Goal: Task Accomplishment & Management: Complete application form

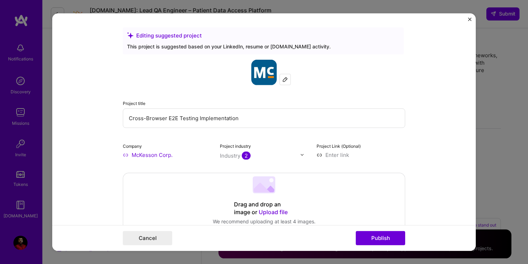
select select "US"
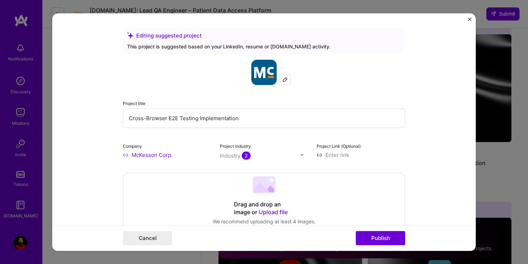
scroll to position [632, 0]
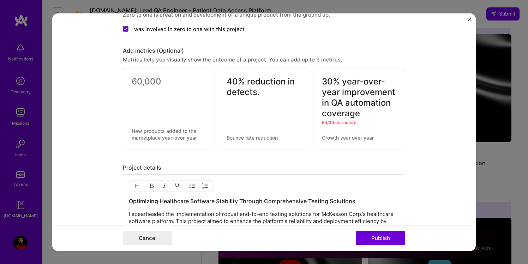
drag, startPoint x: 342, startPoint y: 80, endPoint x: 396, endPoint y: 85, distance: 54.3
click at [396, 85] on div "30% year-over-year improvement in QA automation coverage 56 / 30 characters" at bounding box center [359, 108] width 92 height 82
click at [368, 80] on textarea "30% year improvement in QA automation coverage" at bounding box center [359, 97] width 74 height 42
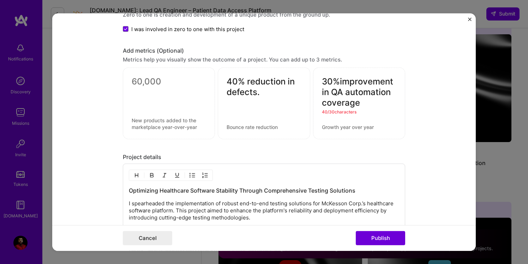
drag, startPoint x: 343, startPoint y: 92, endPoint x: 331, endPoint y: 91, distance: 12.4
click at [331, 91] on textarea "30%improvement in QA automation coverage" at bounding box center [359, 92] width 74 height 32
click at [341, 82] on textarea "30%improvement inautomation coverage" at bounding box center [359, 92] width 74 height 32
click at [329, 94] on textarea "30%i mprovement inautomation coverage" at bounding box center [359, 92] width 74 height 32
drag, startPoint x: 329, startPoint y: 94, endPoint x: 386, endPoint y: 93, distance: 57.5
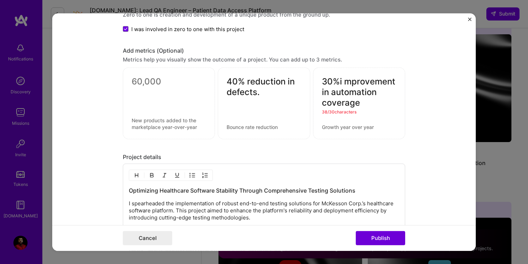
click at [386, 93] on textarea "30%i mprovement in automation coverage" at bounding box center [359, 92] width 74 height 32
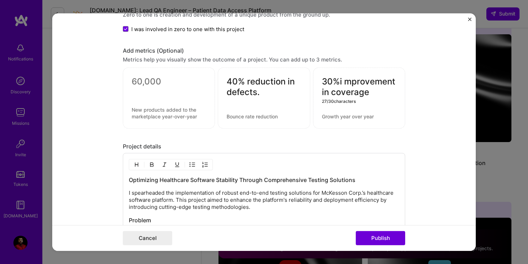
drag, startPoint x: 339, startPoint y: 82, endPoint x: 373, endPoint y: 97, distance: 37.6
click at [373, 97] on textarea "30%i mprovement in coverage" at bounding box center [359, 86] width 74 height 21
type textarea "30% imp. in test coverage."
drag, startPoint x: 127, startPoint y: 101, endPoint x: 209, endPoint y: 121, distance: 84.5
click at [209, 121] on div at bounding box center [169, 97] width 92 height 61
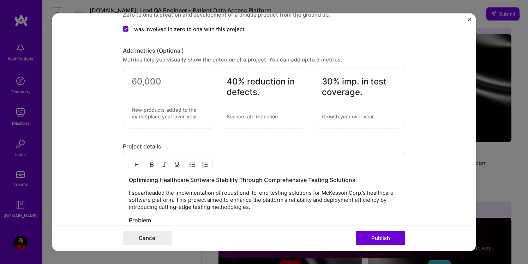
click at [185, 77] on textarea at bounding box center [169, 81] width 74 height 11
drag, startPoint x: 130, startPoint y: 76, endPoint x: 204, endPoint y: 122, distance: 87.6
click at [204, 122] on div at bounding box center [169, 97] width 92 height 61
click at [157, 98] on div at bounding box center [169, 97] width 92 height 61
click at [137, 82] on textarea at bounding box center [169, 81] width 74 height 11
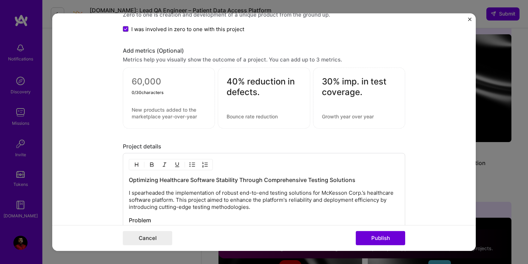
paste textarea "15–20 new features/releases"
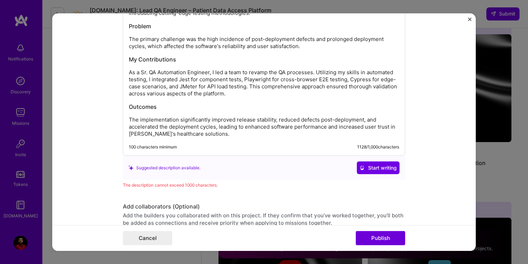
scroll to position [840, 0]
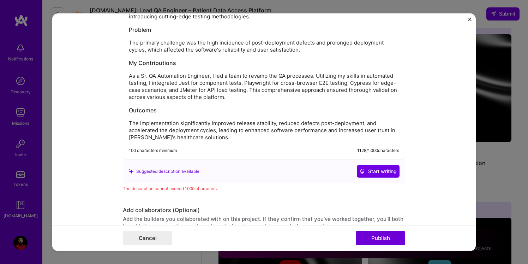
type textarea "15–20 new features/releases yr"
click at [129, 125] on p "The implementation significantly improved release stability, reduced defects po…" at bounding box center [264, 130] width 270 height 21
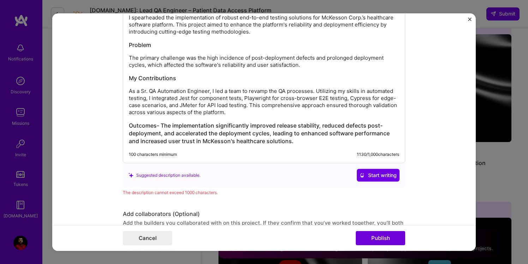
scroll to position [827, 0]
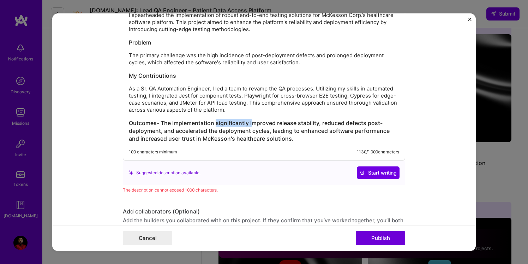
drag, startPoint x: 252, startPoint y: 124, endPoint x: 216, endPoint y: 120, distance: 36.6
click at [216, 120] on h3 "Outcomes- The implementation significantly improved release stability, reduced …" at bounding box center [264, 130] width 270 height 23
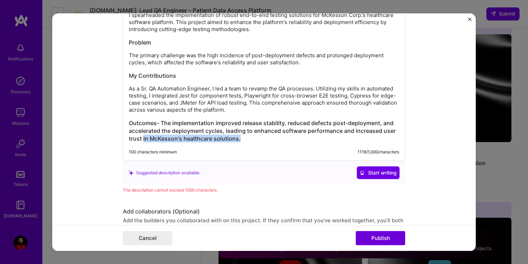
drag, startPoint x: 143, startPoint y: 139, endPoint x: 232, endPoint y: 154, distance: 90.9
click at [232, 154] on div "Optimizing Healthcare Software Stability Through Comprehensive Testing Solution…" at bounding box center [264, 67] width 282 height 185
click at [185, 140] on h3 "Outcomes- The implementation improved release stability, reduced defects post-d…" at bounding box center [264, 130] width 270 height 23
drag, startPoint x: 243, startPoint y: 140, endPoint x: 143, endPoint y: 136, distance: 100.3
click at [143, 136] on h3 "Outcomes- The implementation improved release stability, reduced defects post-d…" at bounding box center [264, 130] width 270 height 23
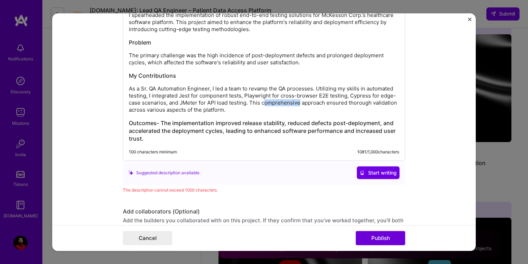
drag, startPoint x: 300, startPoint y: 103, endPoint x: 264, endPoint y: 101, distance: 36.0
click at [264, 101] on p "As a Sr. QA Automation Engineer, I led a team to revamp the QA processes. Utili…" at bounding box center [264, 99] width 270 height 28
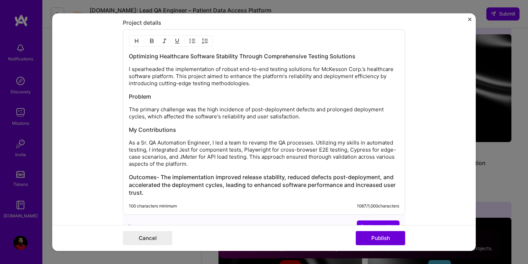
scroll to position [772, 0]
click at [175, 70] on p "I spearheaded the implementation of robust end-to-end testing solutions for McK…" at bounding box center [264, 76] width 270 height 21
drag, startPoint x: 165, startPoint y: 71, endPoint x: 125, endPoint y: 64, distance: 40.6
click at [125, 64] on div "Optimizing Healthcare Software Stability Through Comprehensive Testing Solution…" at bounding box center [264, 122] width 282 height 185
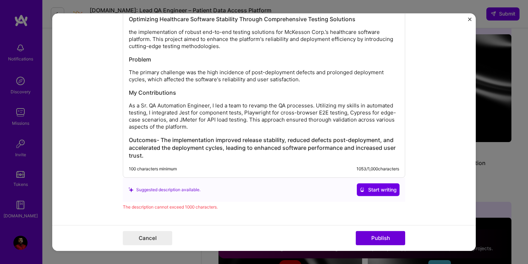
scroll to position [819, 0]
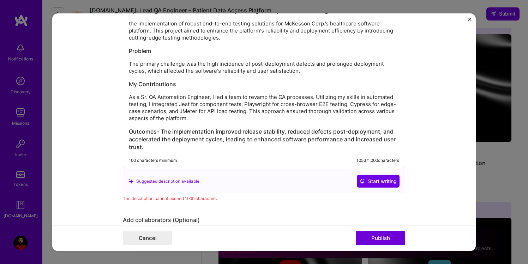
click at [129, 95] on p "As a Sr. QA Automation Engineer, I led a team to revamp the QA processes. Utili…" at bounding box center [264, 108] width 270 height 28
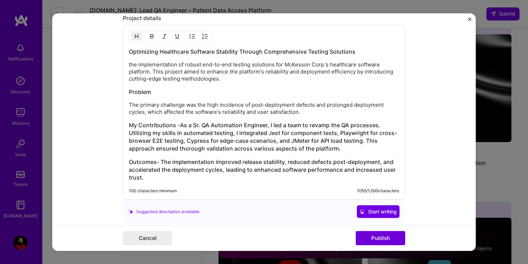
scroll to position [766, 0]
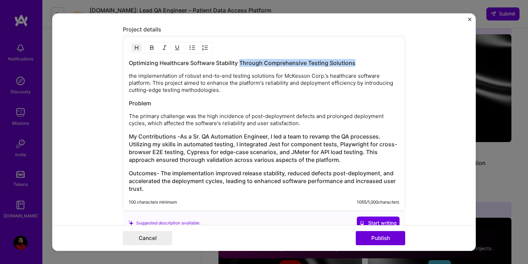
drag, startPoint x: 239, startPoint y: 61, endPoint x: 369, endPoint y: 66, distance: 129.6
click at [369, 66] on h3 "Optimizing Healthcare Software Stability Through Comprehensive Testing Solutions" at bounding box center [264, 63] width 270 height 8
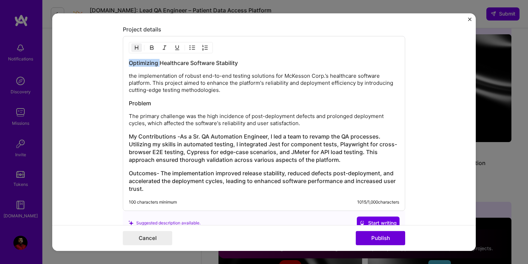
drag, startPoint x: 160, startPoint y: 62, endPoint x: 95, endPoint y: 61, distance: 65.3
click at [95, 61] on form "Editing suggested project This project is suggested based on your LinkedIn, res…" at bounding box center [263, 131] width 423 height 237
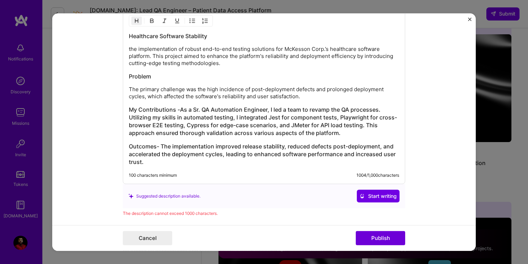
scroll to position [801, 0]
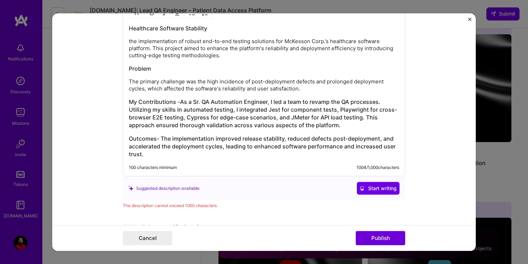
click at [226, 58] on p "the implementation of robust end-to-end testing solutions for McKesson Corp.’s …" at bounding box center [264, 48] width 270 height 21
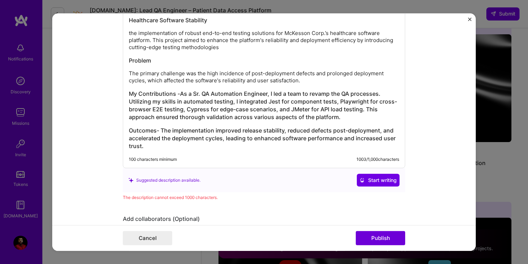
scroll to position [811, 0]
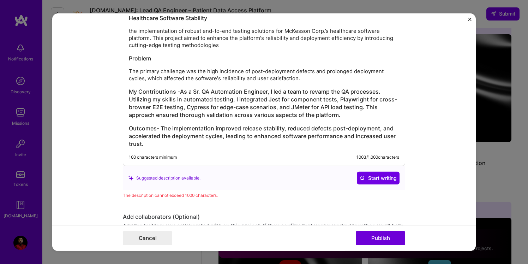
click at [312, 79] on p "The primary challenge was the high incidence of post-deployment defects and pro…" at bounding box center [264, 75] width 270 height 14
click at [181, 91] on h3 "My Contributions -As a Sr. QA Automation Engineer, I led a team to revamp the Q…" at bounding box center [264, 103] width 270 height 31
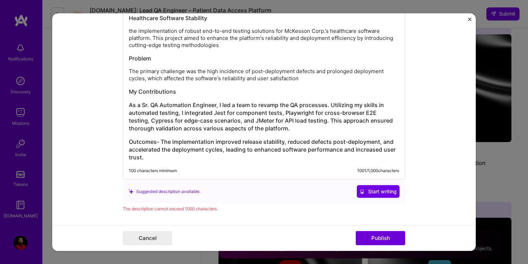
scroll to position [842, 0]
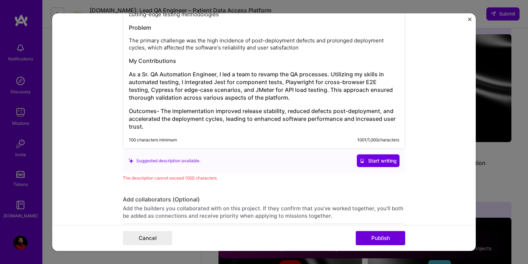
click at [267, 98] on h3 "As a Sr. QA Automation Engineer, I led a team to revamp the QA processes. Utili…" at bounding box center [264, 85] width 270 height 31
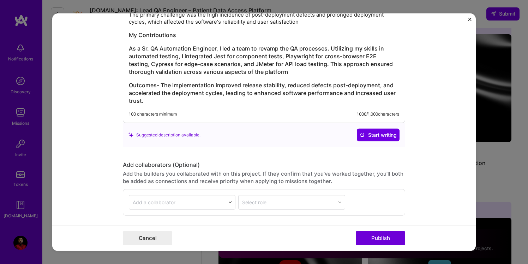
scroll to position [922, 0]
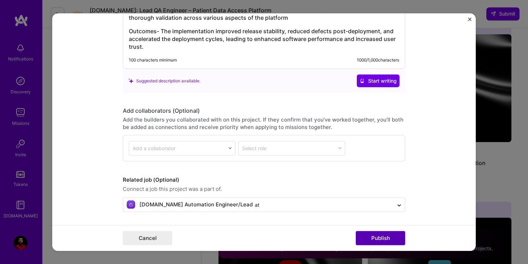
click at [384, 238] on button "Publish" at bounding box center [380, 238] width 49 height 14
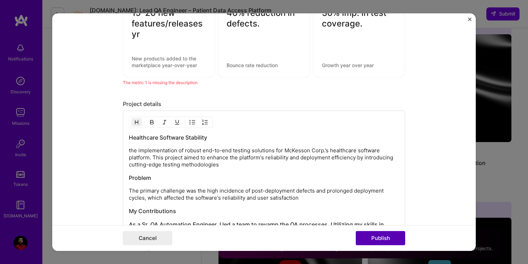
scroll to position [666, 0]
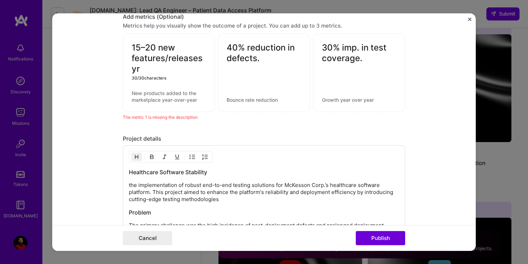
click at [181, 70] on textarea "15–20 new features/releases yr" at bounding box center [169, 58] width 74 height 32
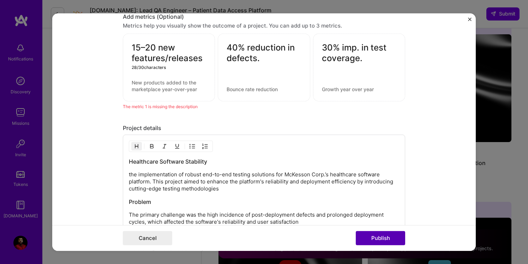
type textarea "15–20 new features/releases"
click at [392, 236] on button "Publish" at bounding box center [380, 238] width 49 height 14
click at [375, 240] on button "Publish" at bounding box center [380, 238] width 49 height 14
click at [163, 90] on textarea at bounding box center [169, 85] width 74 height 13
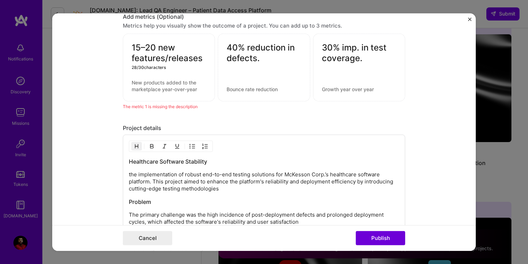
drag, startPoint x: 157, startPoint y: 49, endPoint x: 208, endPoint y: 70, distance: 54.9
click at [208, 70] on div "15–20 new features/releases 28 / 30 characters" at bounding box center [169, 68] width 92 height 68
click at [200, 87] on textarea at bounding box center [169, 85] width 74 height 13
paste textarea "new features/releases"
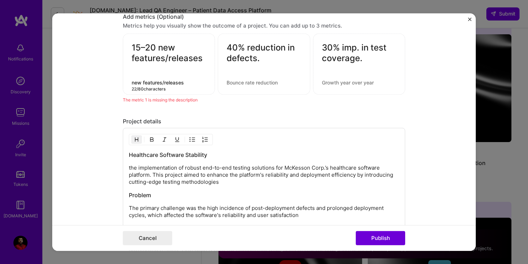
type textarea "new features/releases"
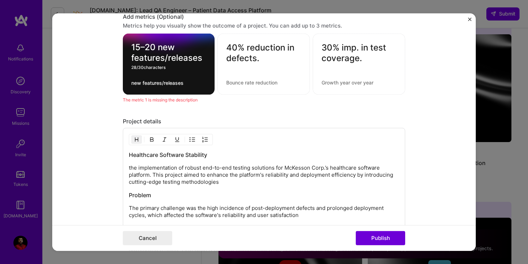
drag, startPoint x: 158, startPoint y: 47, endPoint x: 206, endPoint y: 62, distance: 50.2
click at [206, 62] on div "15–20 new features/releases 28 / 30 characters new features/releases" at bounding box center [169, 64] width 92 height 61
click at [232, 101] on div "The metric 1 is missing the description" at bounding box center [264, 99] width 282 height 7
click at [194, 87] on div "15–20 new features/releases new features/releases" at bounding box center [169, 64] width 92 height 61
drag, startPoint x: 247, startPoint y: 45, endPoint x: 289, endPoint y: 77, distance: 52.4
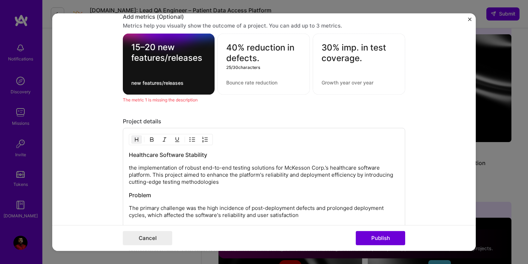
click at [289, 77] on div "40% reduction in defects. 25 / 30 characters" at bounding box center [263, 64] width 92 height 61
click at [271, 83] on textarea at bounding box center [263, 82] width 75 height 7
paste textarea "reduction in defects."
type textarea "reduction in defects."
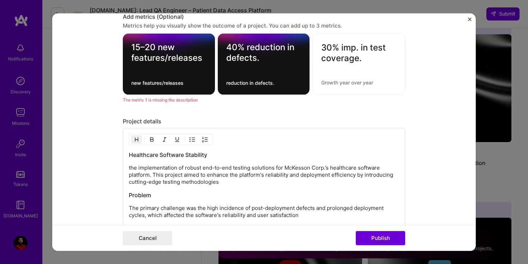
click at [319, 97] on div "The metric 1 is missing the description" at bounding box center [264, 99] width 282 height 7
click at [335, 82] on textarea at bounding box center [358, 82] width 75 height 7
click at [366, 126] on div "Project details Healthcare Software Stability the implementation of robust end-…" at bounding box center [264, 229] width 282 height 222
click at [368, 54] on textarea "30% imp. in test coverage." at bounding box center [358, 52] width 75 height 21
drag, startPoint x: 343, startPoint y: 46, endPoint x: 372, endPoint y: 65, distance: 35.0
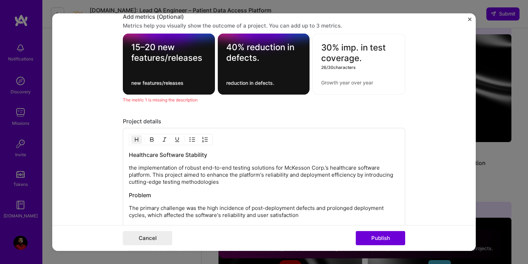
click at [372, 65] on div "30% imp. in test coverage. 26 / 30 characters" at bounding box center [358, 64] width 93 height 61
click at [372, 65] on div at bounding box center [358, 67] width 75 height 7
drag, startPoint x: 339, startPoint y: 49, endPoint x: 364, endPoint y: 63, distance: 28.9
click at [364, 63] on textarea "30% imp. in test coverage." at bounding box center [358, 52] width 75 height 21
click at [341, 83] on textarea at bounding box center [358, 82] width 75 height 7
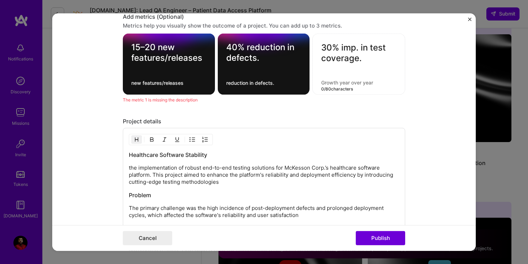
paste textarea "imp. in test coverage."
type textarea "imp. in test coverage."
click at [386, 74] on div "30% imp. in test coverage. imp. in test coverage. 23 / 80 characters" at bounding box center [358, 64] width 93 height 61
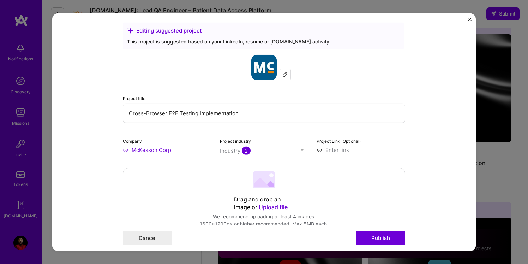
scroll to position [0, 0]
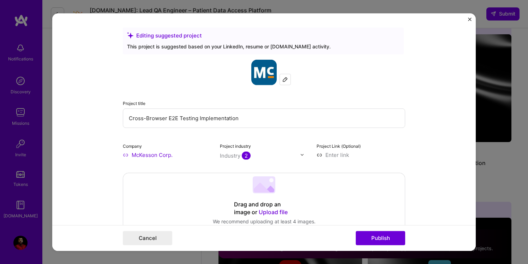
click at [267, 75] on img at bounding box center [263, 71] width 25 height 25
click at [326, 154] on input at bounding box center [361, 154] width 89 height 7
paste input "[URL][DOMAIN_NAME]"
click at [319, 156] on input "[URL][DOMAIN_NAME]" at bounding box center [361, 154] width 89 height 7
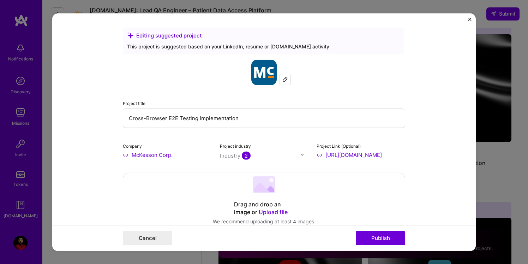
type input "[URL][DOMAIN_NAME]"
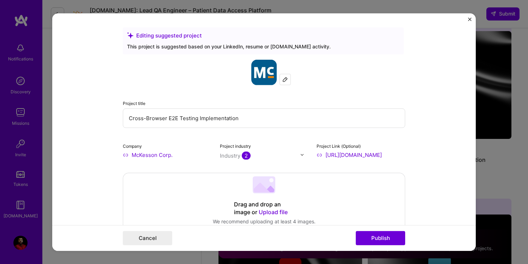
click at [284, 153] on input "text" at bounding box center [260, 154] width 80 height 7
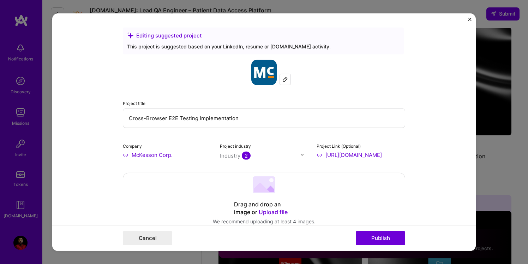
click at [290, 150] on div "Project industry Industry 2" at bounding box center [264, 150] width 89 height 17
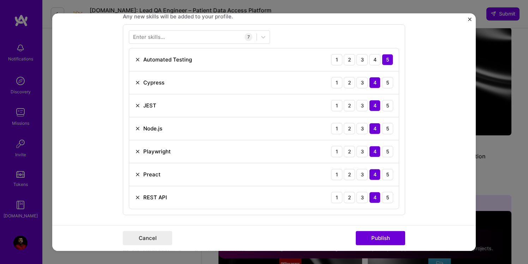
scroll to position [362, 0]
click at [389, 86] on div "5" at bounding box center [387, 82] width 11 height 11
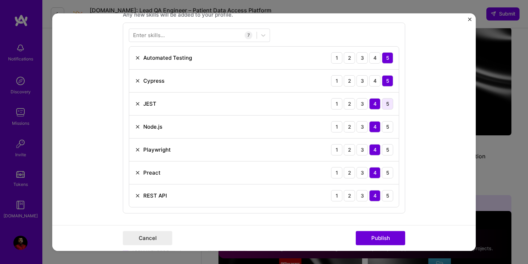
scroll to position [359, 0]
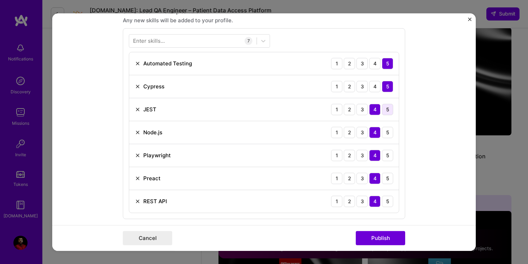
click at [387, 114] on div "5" at bounding box center [387, 108] width 11 height 11
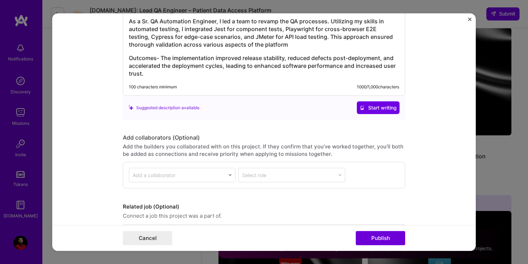
scroll to position [913, 0]
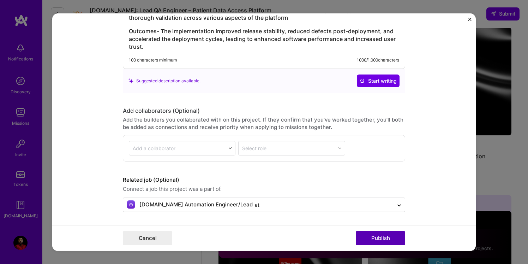
click at [374, 238] on button "Publish" at bounding box center [380, 238] width 49 height 14
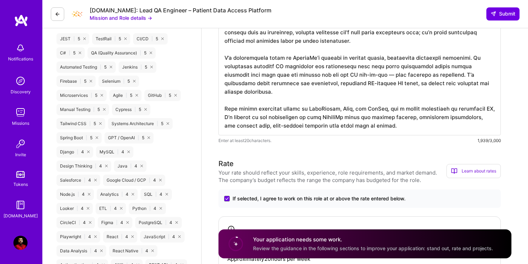
scroll to position [444, 0]
click at [301, 252] on div "Your application needs some work. Review the guidance in the following sections…" at bounding box center [364, 243] width 293 height 29
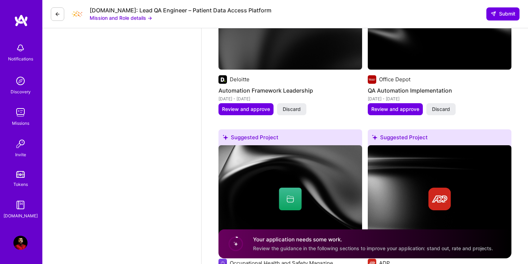
scroll to position [1096, 0]
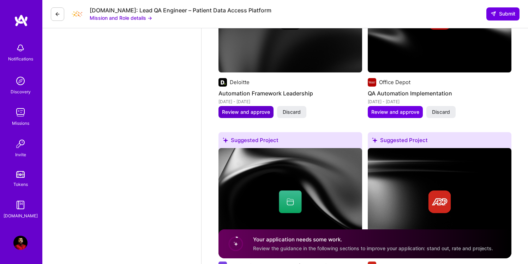
click at [255, 110] on span "Review and approve" at bounding box center [246, 111] width 48 height 7
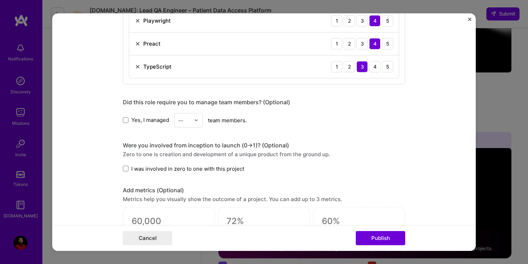
scroll to position [585, 0]
click at [126, 168] on span at bounding box center [126, 168] width 6 height 6
click at [0, 0] on input "I was involved in zero to one with this project" at bounding box center [0, 0] width 0 height 0
click at [127, 119] on span at bounding box center [126, 120] width 6 height 6
click at [0, 0] on input "Yes, I managed" at bounding box center [0, 0] width 0 height 0
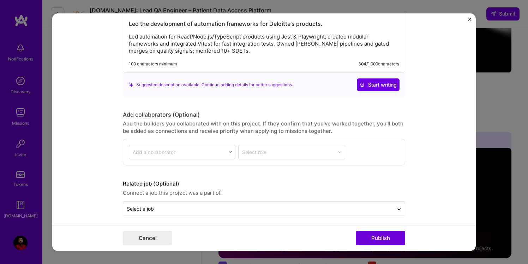
scroll to position [880, 0]
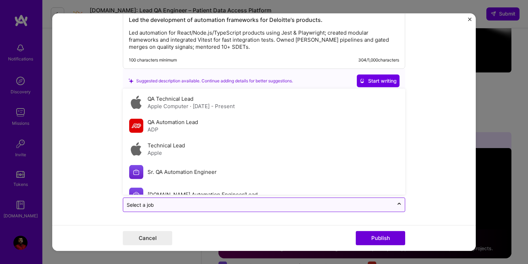
click at [226, 203] on input "text" at bounding box center [258, 204] width 263 height 7
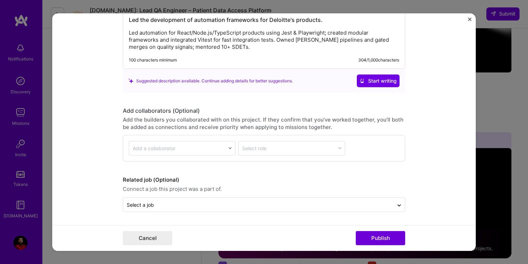
click at [421, 135] on form "Editing suggested project This project is suggested based on your LinkedIn, res…" at bounding box center [263, 131] width 423 height 237
click at [236, 216] on form "Editing suggested project This project is suggested based on your LinkedIn, res…" at bounding box center [263, 131] width 423 height 237
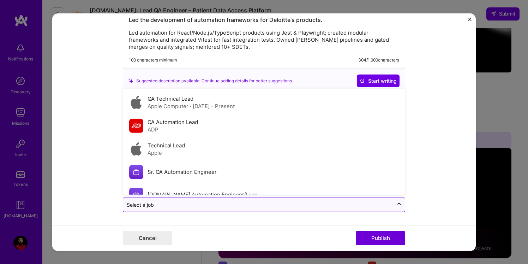
click at [245, 198] on div "Select a job" at bounding box center [258, 205] width 270 height 14
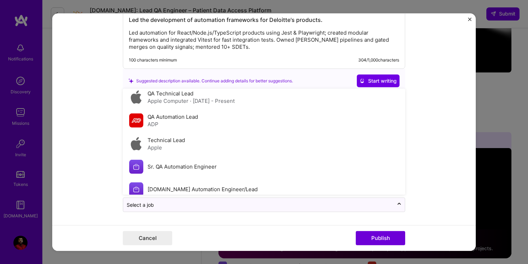
scroll to position [0, 0]
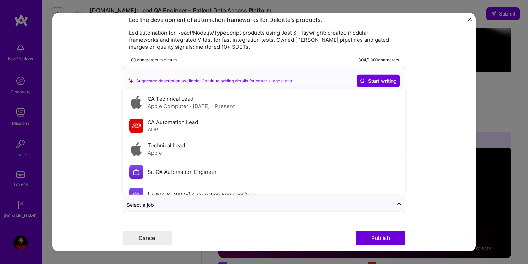
click at [92, 120] on form "Editing suggested project This project is suggested based on your LinkedIn, res…" at bounding box center [263, 131] width 423 height 237
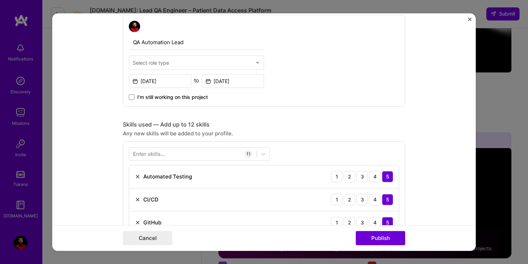
scroll to position [245, 0]
click at [370, 61] on div "QA Automation Lead Select role type [DATE] to [DATE] I’m still working on this …" at bounding box center [264, 61] width 282 height 92
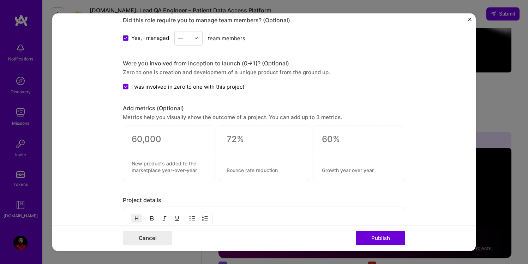
scroll to position [668, 0]
click at [197, 37] on img at bounding box center [196, 37] width 4 height 4
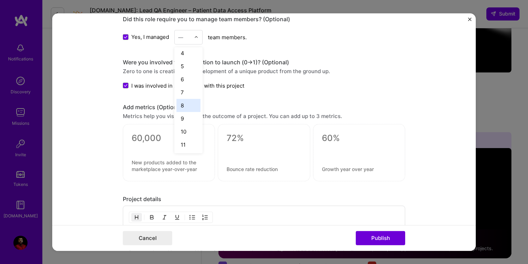
scroll to position [44, 0]
click at [188, 129] on div "10" at bounding box center [188, 129] width 24 height 13
click at [443, 24] on form "Editing suggested project This project is suggested based on your LinkedIn, res…" at bounding box center [263, 131] width 423 height 237
click at [386, 71] on div "Zero to one is creation and development of a unique product from the ground up." at bounding box center [264, 70] width 282 height 7
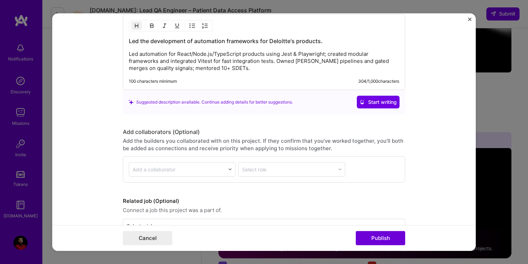
scroll to position [880, 0]
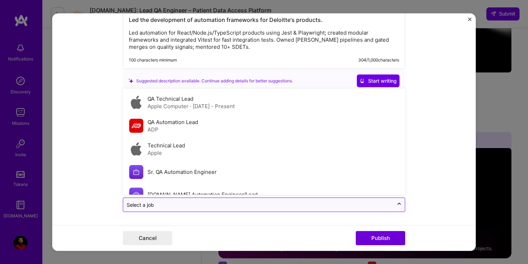
click at [141, 206] on div "Select a job" at bounding box center [140, 204] width 27 height 7
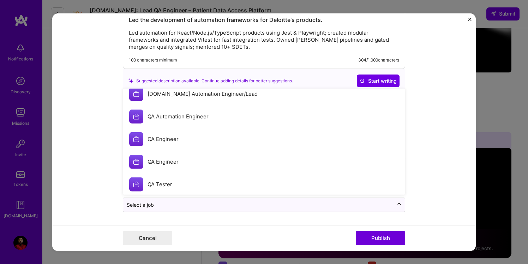
scroll to position [104, 0]
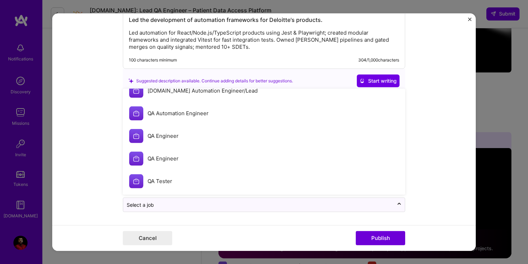
click at [96, 150] on form "Editing suggested project This project is suggested based on your LinkedIn, res…" at bounding box center [263, 131] width 423 height 237
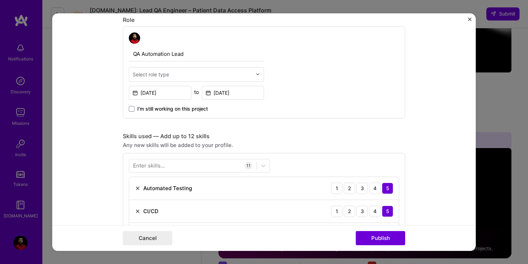
scroll to position [0, 0]
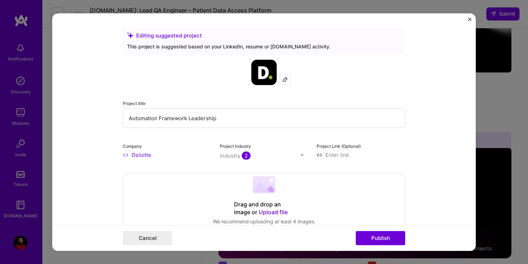
click at [222, 119] on input "Automation Framework Leadership" at bounding box center [264, 117] width 282 height 19
click at [117, 89] on form "Editing suggested project This project is suggested based on your LinkedIn, res…" at bounding box center [263, 131] width 423 height 237
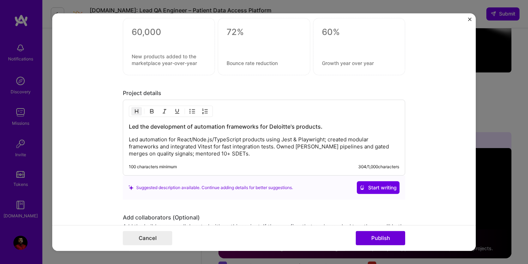
scroll to position [880, 0]
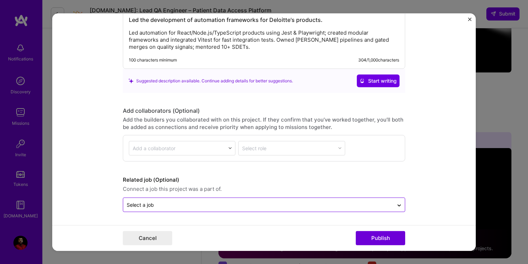
click at [138, 204] on div "Select a job" at bounding box center [140, 204] width 27 height 7
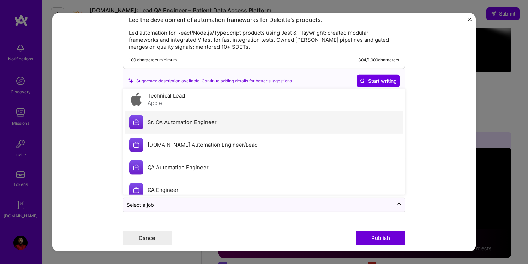
scroll to position [56, 0]
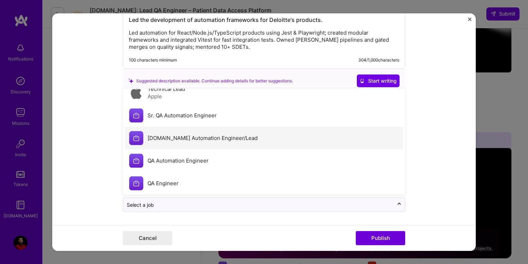
click at [200, 133] on div "[DOMAIN_NAME] Automation Engineer/Lead" at bounding box center [264, 138] width 278 height 23
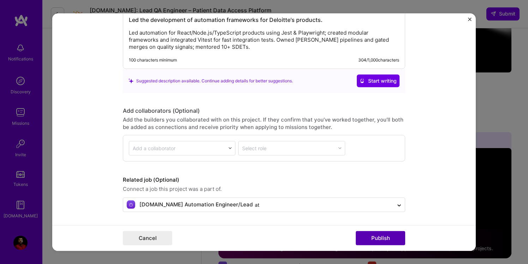
click at [379, 237] on button "Publish" at bounding box center [380, 238] width 49 height 14
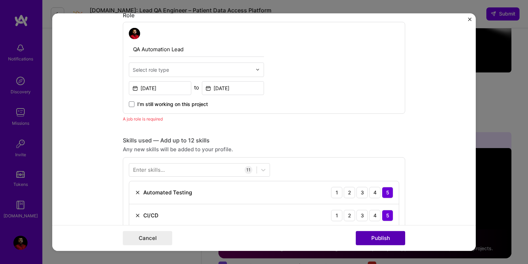
scroll to position [237, 0]
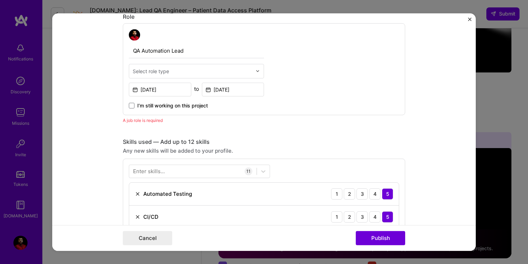
click at [149, 123] on div "A job role is required" at bounding box center [264, 119] width 282 height 7
click at [172, 79] on div "QA Automation Lead Select role type [DATE] to [DATE] I’m still working on this …" at bounding box center [196, 69] width 135 height 80
click at [172, 73] on input "text" at bounding box center [192, 70] width 119 height 7
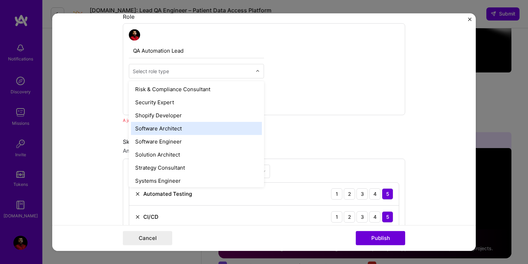
scroll to position [724, 0]
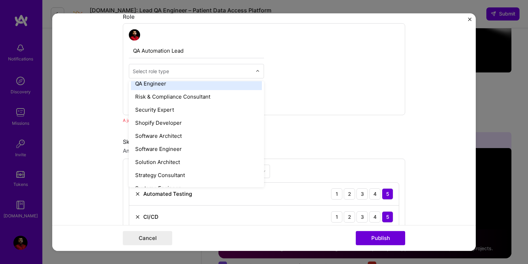
click at [169, 85] on div "QA Engineer" at bounding box center [196, 83] width 131 height 13
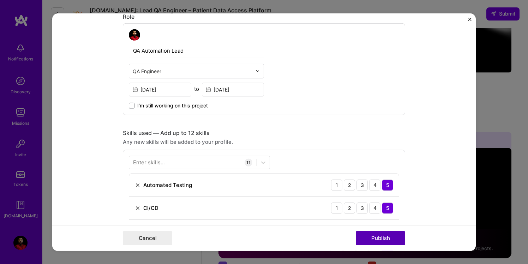
click at [382, 240] on button "Publish" at bounding box center [380, 238] width 49 height 14
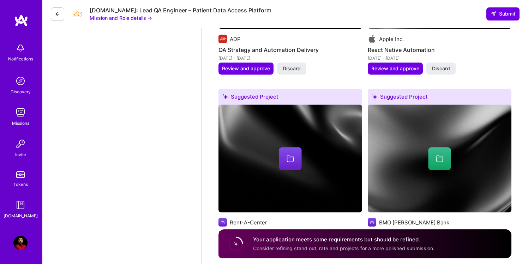
scroll to position [1323, 0]
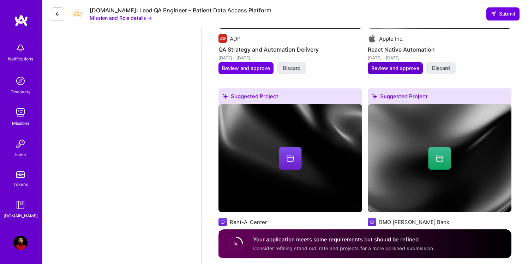
click at [384, 71] on span "Review and approve" at bounding box center [395, 68] width 48 height 7
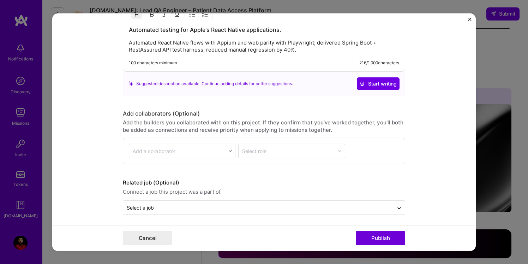
scroll to position [805, 0]
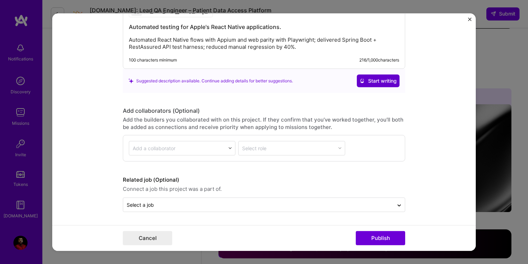
click at [381, 84] on span "Start writing" at bounding box center [378, 80] width 37 height 7
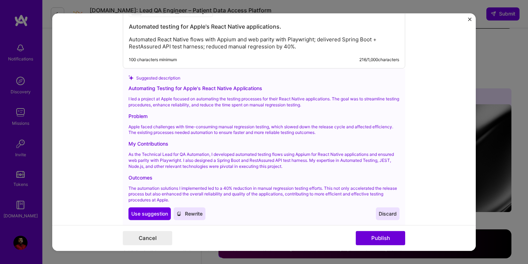
scroll to position [830, 0]
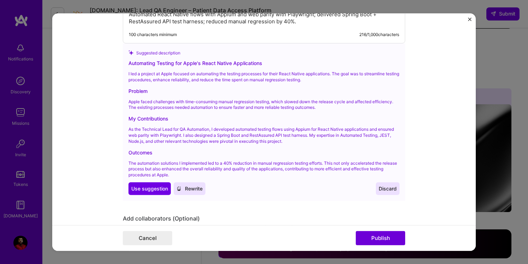
click at [392, 186] on span "Discard" at bounding box center [388, 188] width 18 height 7
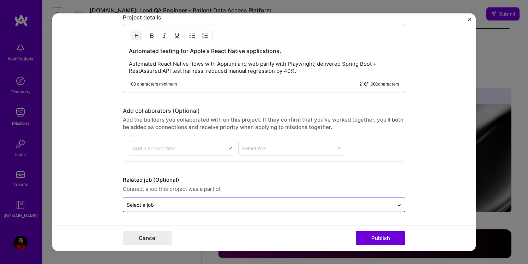
click at [170, 203] on input "text" at bounding box center [258, 204] width 263 height 7
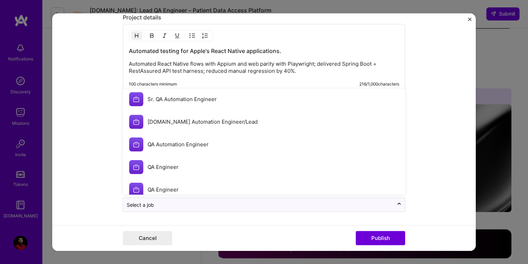
scroll to position [104, 0]
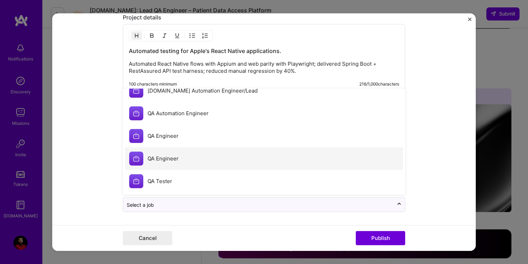
click at [175, 162] on div "QA Engineer" at bounding box center [264, 158] width 278 height 23
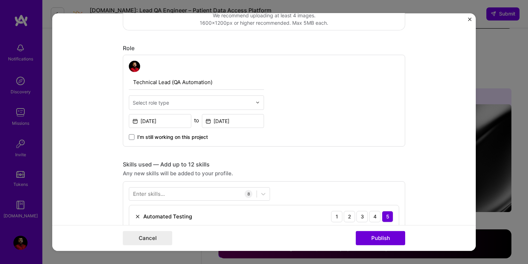
scroll to position [206, 0]
click at [382, 237] on button "Publish" at bounding box center [380, 238] width 49 height 14
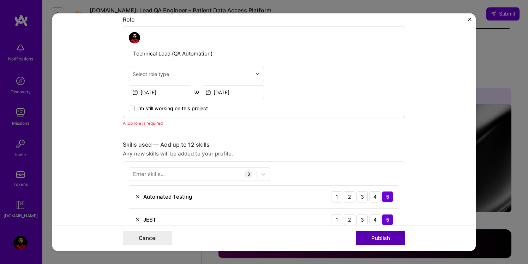
scroll to position [237, 0]
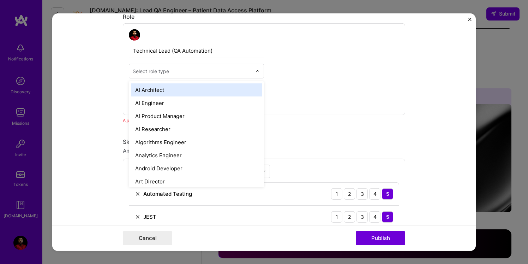
click at [194, 72] on input "text" at bounding box center [192, 70] width 119 height 7
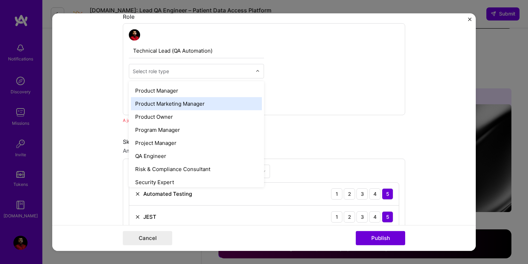
scroll to position [633, 0]
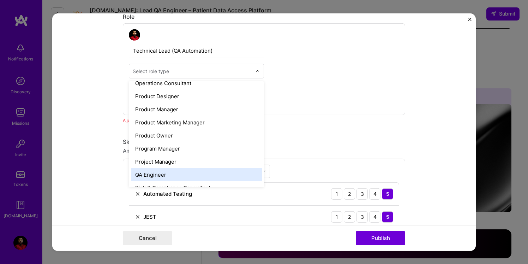
click at [158, 178] on div "QA Engineer" at bounding box center [196, 174] width 131 height 13
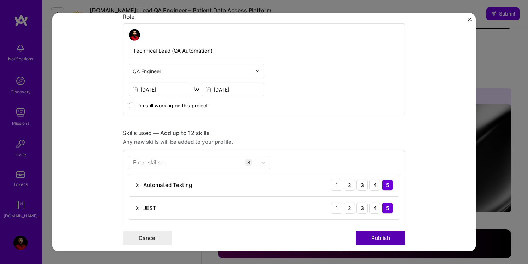
click at [384, 235] on button "Publish" at bounding box center [380, 238] width 49 height 14
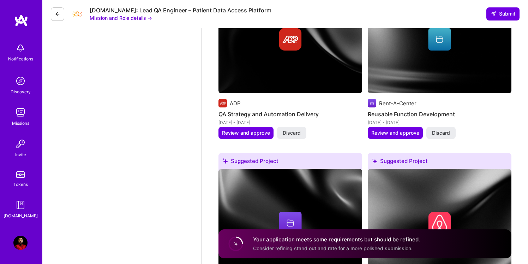
scroll to position [1239, 0]
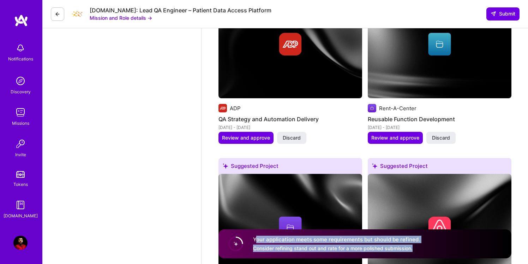
drag, startPoint x: 255, startPoint y: 238, endPoint x: 463, endPoint y: 253, distance: 208.8
click at [463, 253] on div "Your application meets some requirements but should be refined. Consider refini…" at bounding box center [364, 243] width 293 height 29
copy div "our application meets some requirements but should be refined. Consider refinin…"
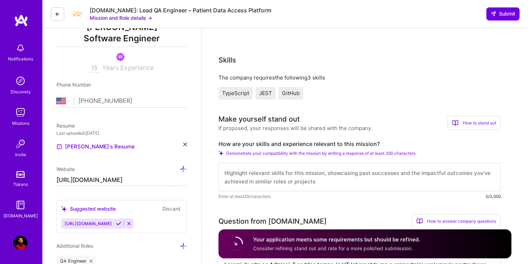
scroll to position [100, 0]
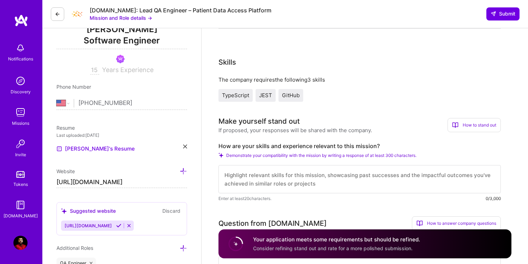
click at [269, 173] on textarea at bounding box center [359, 179] width 282 height 28
paste textarea "At McKesson, I built and scaled end-to-end QA solutions for healthcare software…"
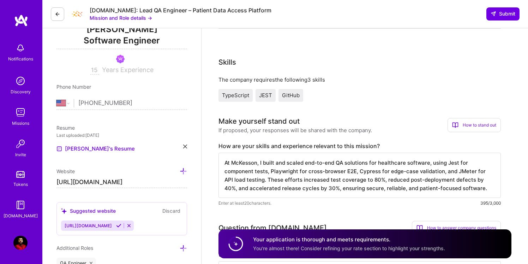
scroll to position [1, 0]
type textarea "At McKesson, I built and scaled end-to-end QA solutions for healthcare software…"
click at [380, 203] on div "Enter at least 20 characters. 395/3,000" at bounding box center [359, 202] width 282 height 7
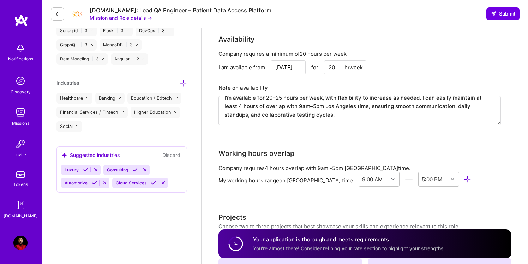
scroll to position [776, 0]
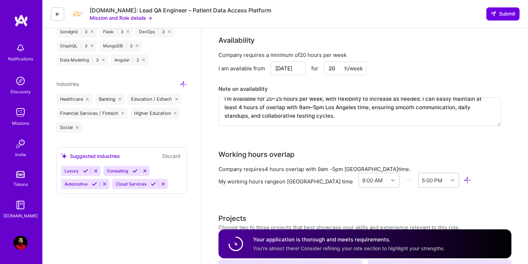
click at [236, 113] on textarea "I’m available for 20–25 hours per week, with flexibility to increase as needed.…" at bounding box center [359, 111] width 282 height 29
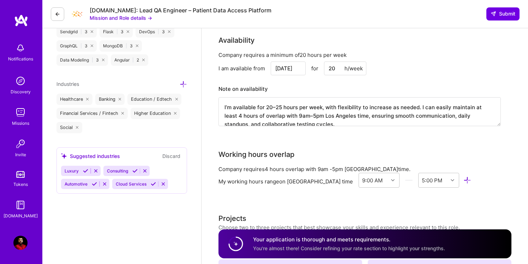
scroll to position [8, 0]
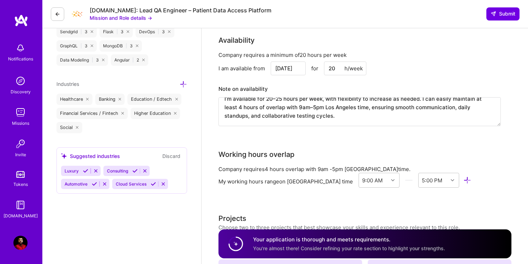
drag, startPoint x: 223, startPoint y: 107, endPoint x: 298, endPoint y: 132, distance: 78.8
click at [298, 132] on div "Company requires a minimum of 20 hours per week I am available from [DATE] for …" at bounding box center [359, 93] width 282 height 84
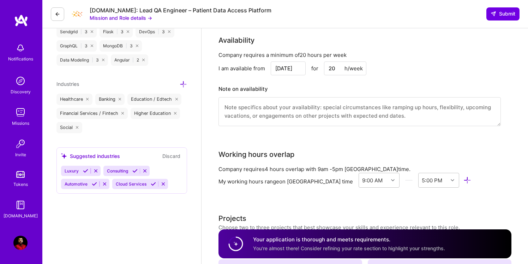
scroll to position [0, 0]
click at [237, 113] on textarea at bounding box center [359, 111] width 282 height 29
paste textarea "I’m available for 20–25 hours per week and propose a rate of $70/hour, which re…"
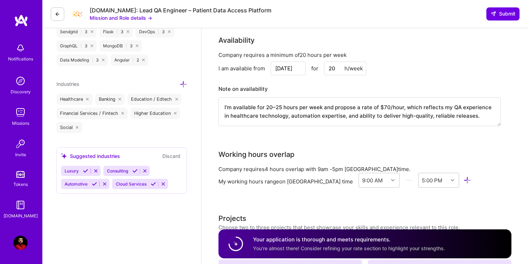
type textarea "I’m available for 20–25 hours per week and propose a rate of $70/hour, which re…"
click at [390, 143] on div "QA Engineer role description HealthEx is seeking a Senior QA Engineer/QA Lead t…" at bounding box center [364, 232] width 293 height 1944
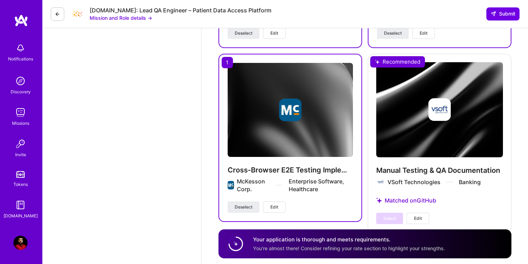
scroll to position [1723, 0]
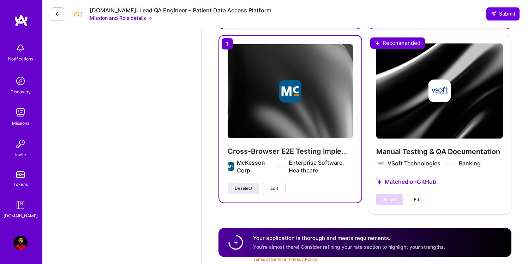
click at [259, 241] on div "Your application is thorough and meets requirements. You're almost there! Consi…" at bounding box center [349, 242] width 192 height 16
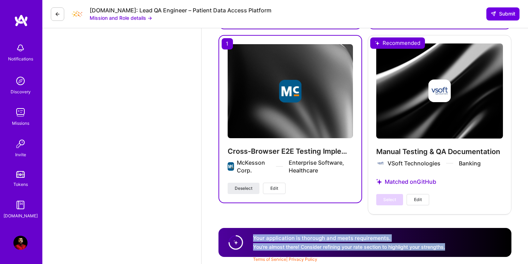
drag, startPoint x: 249, startPoint y: 237, endPoint x: 469, endPoint y: 252, distance: 220.0
click at [469, 252] on div "Your application is thorough and meets requirements. You're almost there! Consi…" at bounding box center [364, 242] width 293 height 29
copy div "Your application is thorough and meets requirements. You're almost there! Consi…"
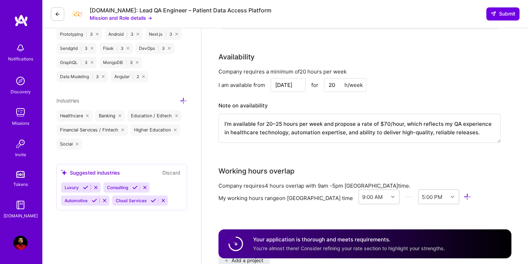
scroll to position [750, 0]
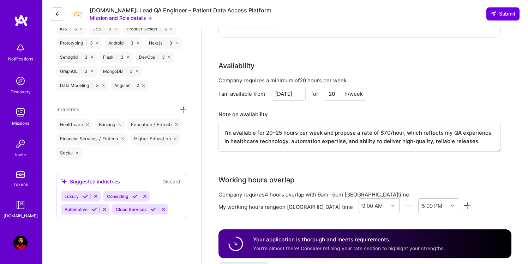
drag, startPoint x: 477, startPoint y: 144, endPoint x: 221, endPoint y: 121, distance: 256.5
click at [221, 121] on div "Note on availability I’m available for 20–25 hours per week and propose a rate …" at bounding box center [359, 130] width 282 height 42
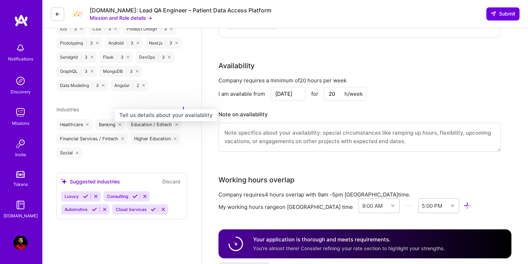
paste textarea "I’m available for 20–25 hours per week and propose a rate of $70/hour. This ref…"
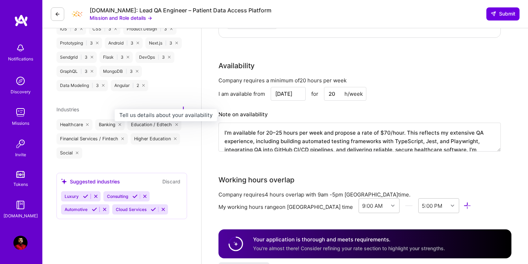
scroll to position [19, 0]
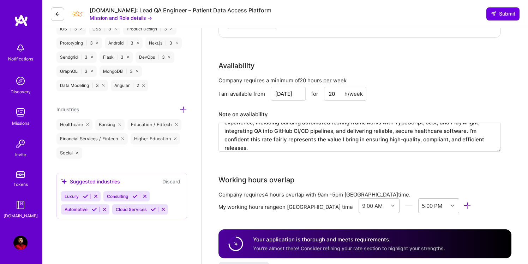
type textarea "I’m available for 20–25 hours per week and propose a rate of $70/hour. This ref…"
click at [389, 159] on div "Company requires a minimum of 20 hours per week I am available from [DATE] for …" at bounding box center [359, 119] width 282 height 84
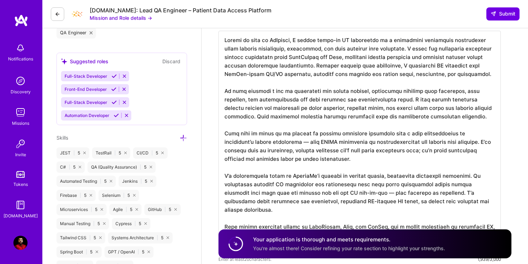
scroll to position [0, 0]
click at [127, 75] on button at bounding box center [125, 76] width 10 height 6
click at [126, 115] on icon at bounding box center [126, 115] width 5 height 5
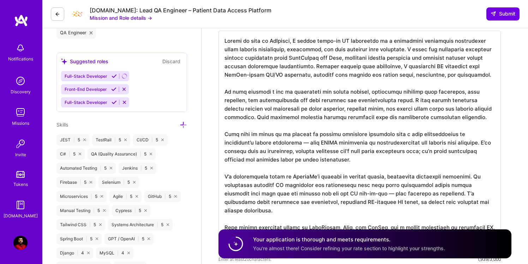
click at [124, 99] on button at bounding box center [125, 102] width 10 height 6
click at [122, 87] on icon at bounding box center [123, 88] width 5 height 5
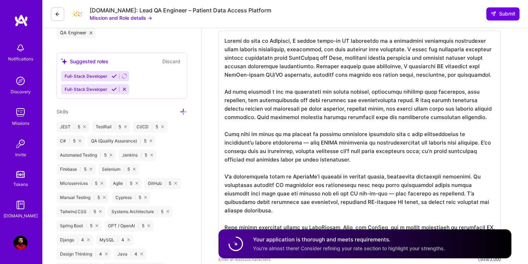
click at [122, 86] on icon at bounding box center [124, 88] width 5 height 5
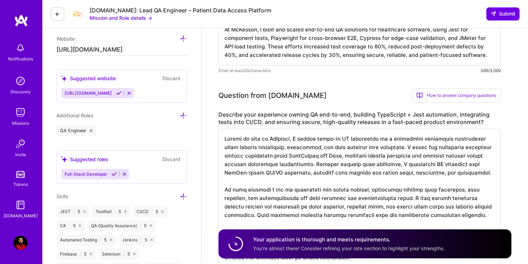
scroll to position [225, 0]
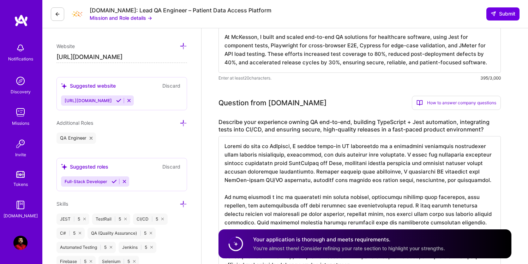
click at [124, 180] on icon at bounding box center [124, 181] width 5 height 5
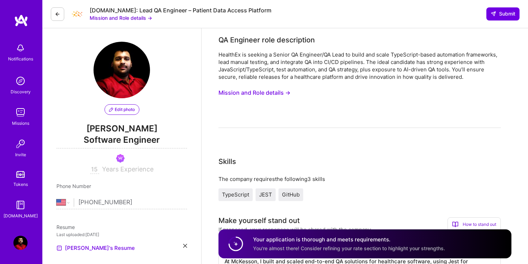
scroll to position [0, 0]
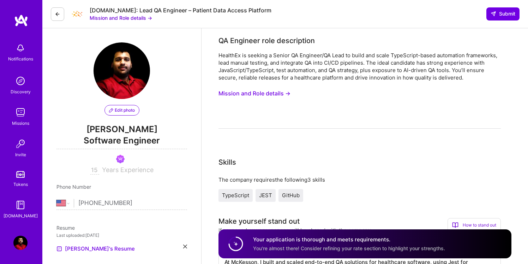
click at [117, 82] on img at bounding box center [122, 70] width 56 height 56
click at [125, 112] on span "Edit photo" at bounding box center [122, 110] width 26 height 6
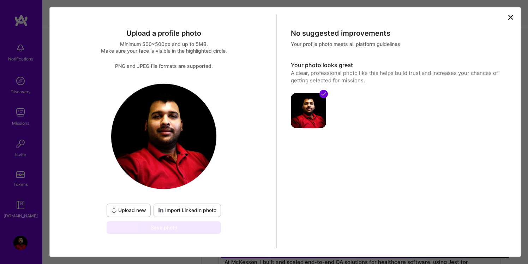
click at [141, 209] on span "Upload new" at bounding box center [128, 209] width 35 height 7
click at [240, 120] on div "Upload new Import LinkedIn photo Save photo" at bounding box center [164, 158] width 214 height 150
click at [510, 18] on icon at bounding box center [511, 17] width 4 height 4
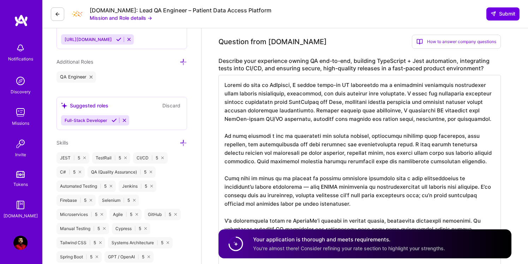
scroll to position [1, 0]
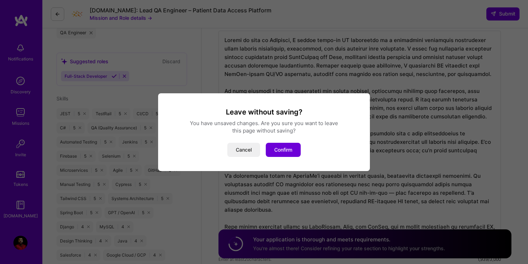
scroll to position [331, 0]
click at [247, 148] on button "Cancel" at bounding box center [243, 150] width 33 height 14
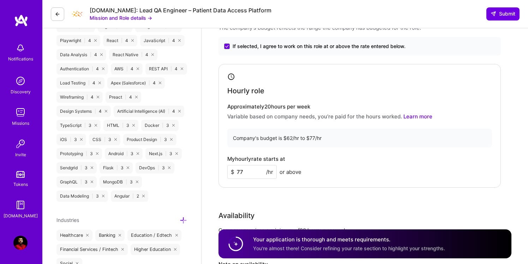
scroll to position [601, 0]
click at [256, 168] on input "77" at bounding box center [251, 171] width 49 height 14
click at [302, 197] on div "Rate Your rate should reflect your skills, experience, role requirements, and m…" at bounding box center [364, 158] width 293 height 304
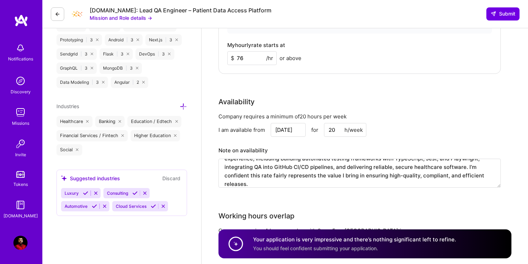
scroll to position [715, 0]
click at [261, 60] on input "76" at bounding box center [251, 58] width 49 height 14
type input "75"
click at [277, 76] on div "Rate Your rate should reflect your skills, experience, role requirements, and m…" at bounding box center [364, 44] width 293 height 304
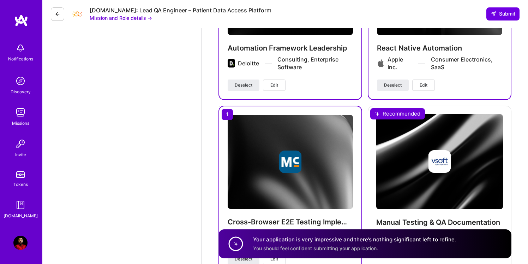
scroll to position [1674, 0]
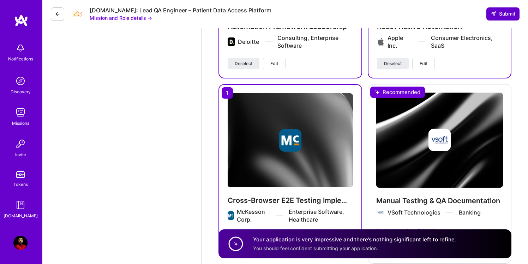
click at [511, 13] on span "Submit" at bounding box center [503, 13] width 25 height 7
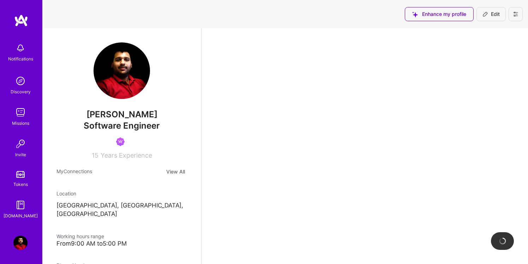
click at [492, 15] on span "Edit" at bounding box center [490, 14] width 17 height 7
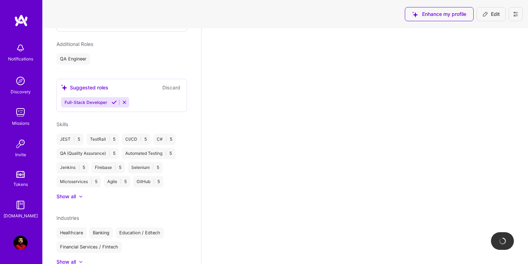
select select "US"
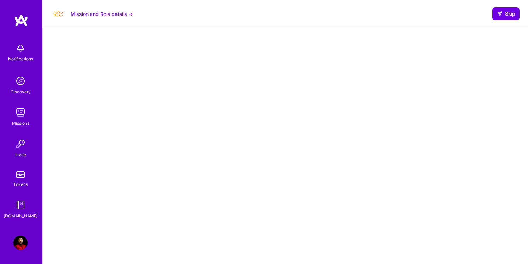
scroll to position [16, 0]
click at [503, 170] on div at bounding box center [285, 197] width 457 height 355
click at [103, 189] on div at bounding box center [285, 197] width 457 height 355
click at [95, 172] on div at bounding box center [285, 197] width 457 height 355
click at [470, 168] on div at bounding box center [285, 197] width 457 height 355
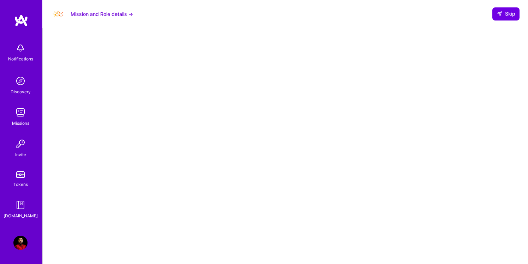
scroll to position [133, 0]
click at [96, 161] on div at bounding box center [285, 79] width 457 height 355
click at [484, 60] on div at bounding box center [285, 79] width 457 height 355
click at [468, 76] on div at bounding box center [285, 79] width 457 height 355
click at [479, 121] on div at bounding box center [285, 79] width 457 height 355
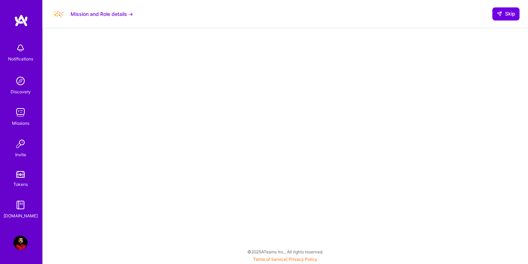
scroll to position [0, 0]
click at [123, 15] on button "Mission and Role details →" at bounding box center [102, 13] width 62 height 7
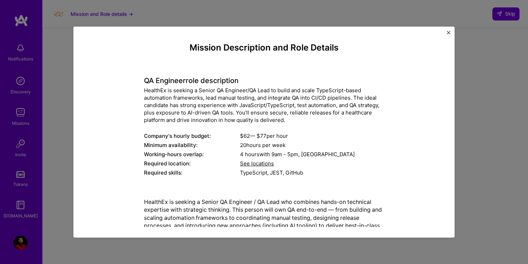
click at [267, 163] on span "See locations" at bounding box center [257, 163] width 34 height 7
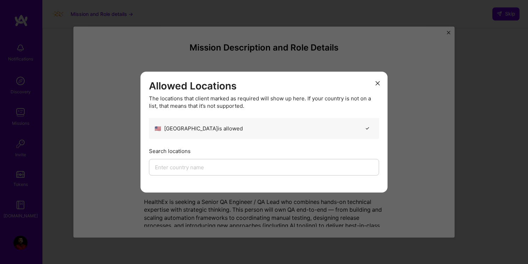
click at [378, 81] on icon "modal" at bounding box center [377, 83] width 4 height 4
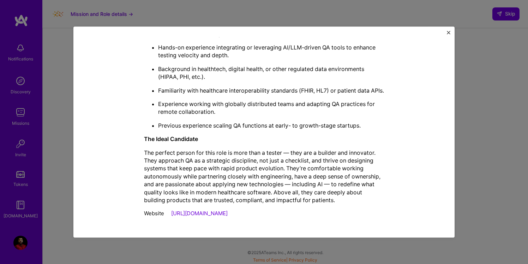
scroll to position [133, 0]
click at [472, 76] on div "Mission Description and Role Details QA Engineer role description HealthEx is s…" at bounding box center [264, 132] width 528 height 264
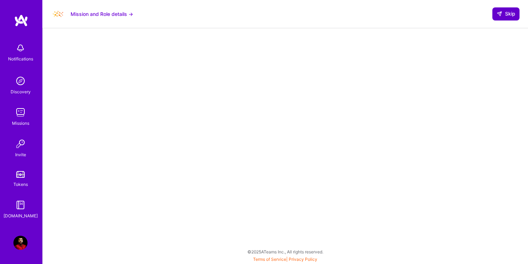
click at [511, 16] on span "Skip" at bounding box center [506, 13] width 19 height 7
select select "US"
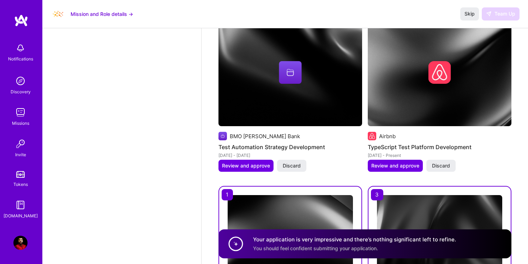
scroll to position [1547, 0]
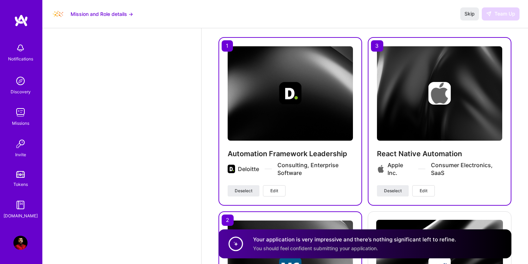
click at [502, 10] on div "Skip Team Up" at bounding box center [489, 13] width 59 height 13
click at [503, 13] on div "Skip Team Up" at bounding box center [489, 13] width 59 height 13
click at [22, 246] on img at bounding box center [20, 242] width 14 height 14
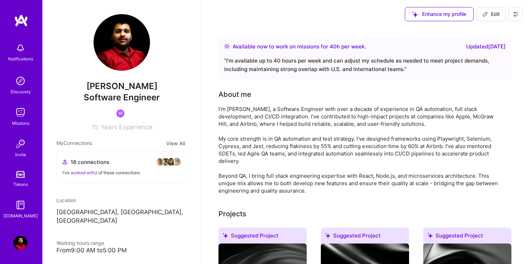
click at [26, 113] on img at bounding box center [20, 112] width 14 height 14
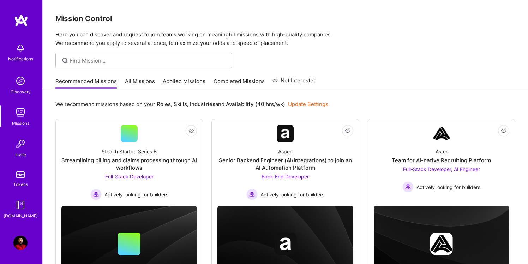
click at [193, 80] on link "Applied Missions" at bounding box center [184, 83] width 43 height 12
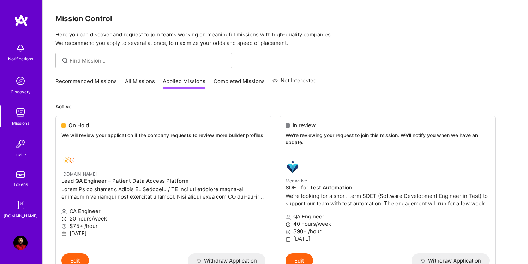
click at [193, 80] on link "Applied Missions" at bounding box center [184, 83] width 43 height 12
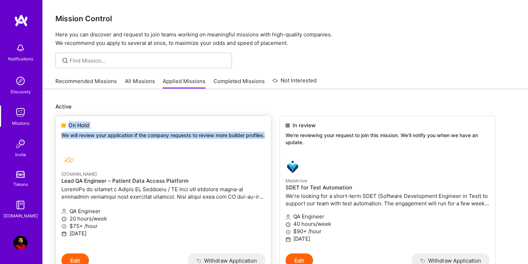
drag, startPoint x: 55, startPoint y: 121, endPoint x: 124, endPoint y: 147, distance: 73.4
click at [124, 147] on div "On Hold We will review your application if the company requests to review more …" at bounding box center [163, 131] width 215 height 31
copy div "On Hold We will review your application if the company requests to review more …"
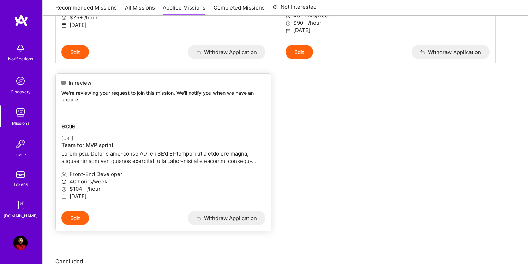
scroll to position [210, 0]
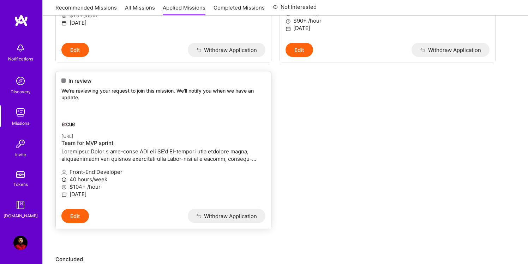
click at [81, 92] on p "We're reviewing your request to join this mission. We'll notify you when we hav…" at bounding box center [163, 94] width 204 height 14
click at [77, 216] on button "Edit" at bounding box center [75, 216] width 28 height 14
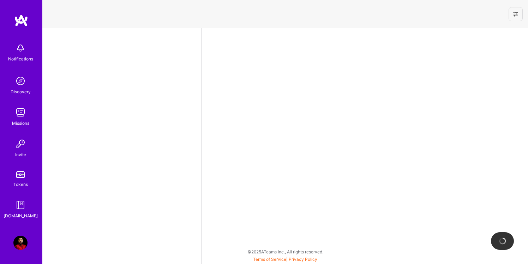
select select "US"
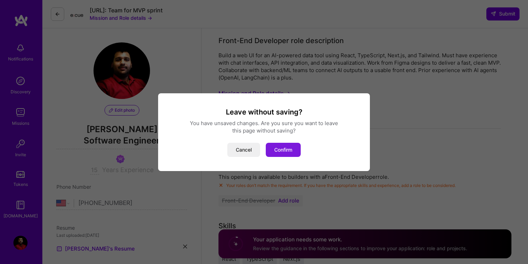
click at [291, 148] on button "Confirm" at bounding box center [283, 150] width 35 height 14
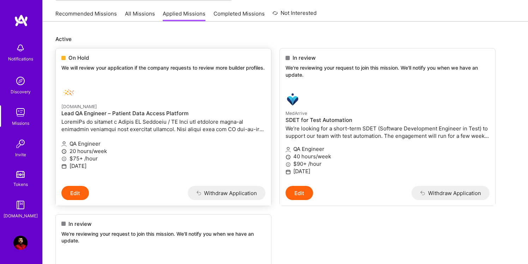
scroll to position [65, 0]
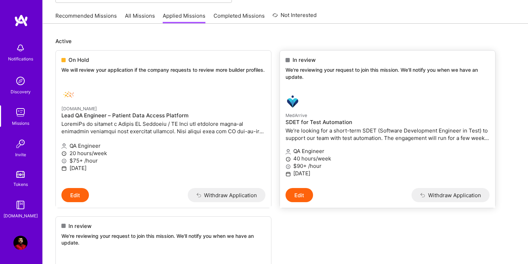
click at [296, 199] on button "Edit" at bounding box center [299, 195] width 28 height 14
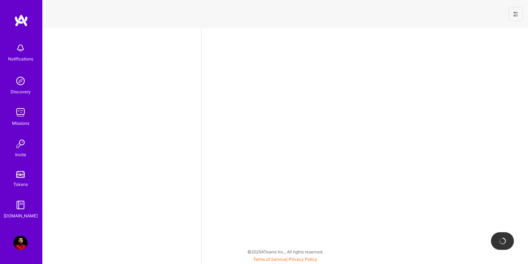
select select "US"
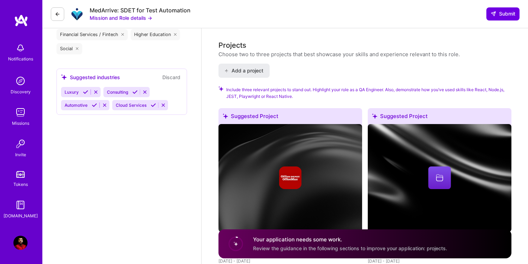
scroll to position [816, 0]
click at [270, 250] on span "Review the guidance in the following sections to improve your application: proj…" at bounding box center [350, 248] width 194 height 6
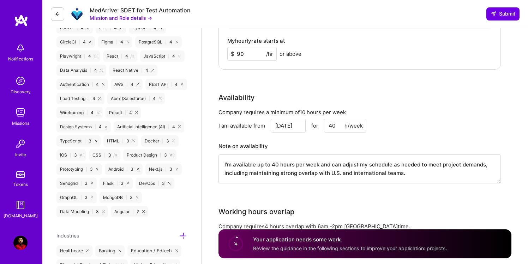
scroll to position [585, 0]
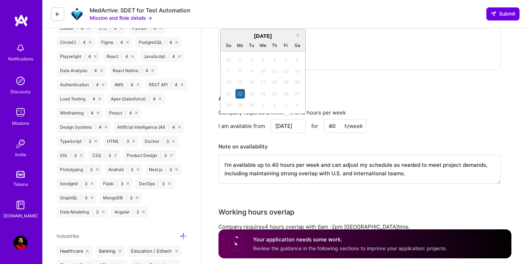
drag, startPoint x: 298, startPoint y: 126, endPoint x: 227, endPoint y: 118, distance: 71.4
click at [227, 118] on div "Company requires a minimum of 10 hours per week I am available from [DATE] Next…" at bounding box center [359, 151] width 282 height 84
click at [297, 35] on button "Next Month" at bounding box center [299, 35] width 5 height 5
click at [239, 83] on div "13" at bounding box center [240, 82] width 10 height 10
type input "[DATE]"
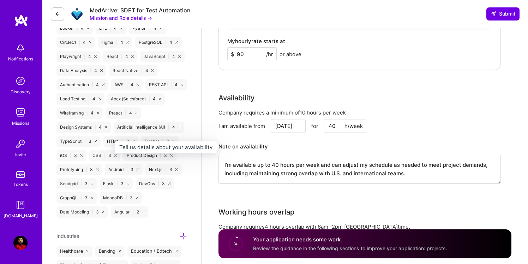
click at [302, 146] on h3 "Note on availability" at bounding box center [359, 146] width 282 height 11
click at [343, 125] on input "40" at bounding box center [345, 126] width 42 height 14
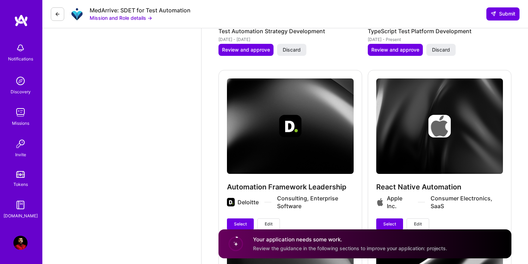
scroll to position [1437, 0]
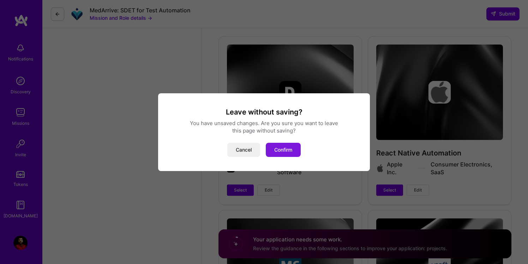
click at [285, 151] on button "Confirm" at bounding box center [283, 150] width 35 height 14
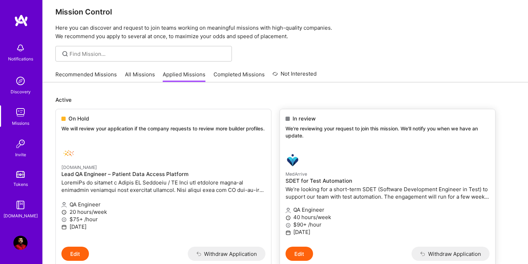
scroll to position [9, 0]
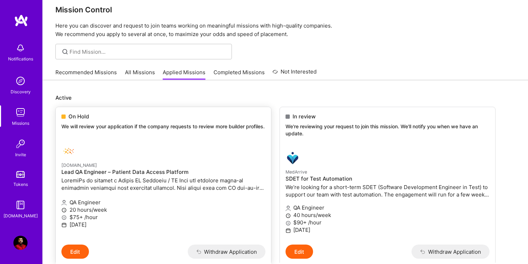
click at [78, 251] on button "Edit" at bounding box center [75, 251] width 28 height 14
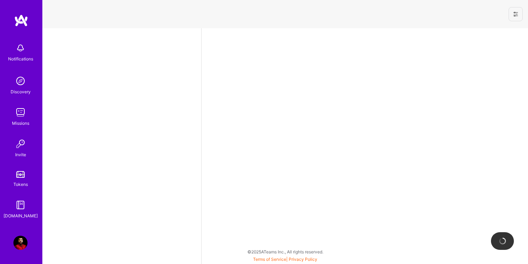
select select "US"
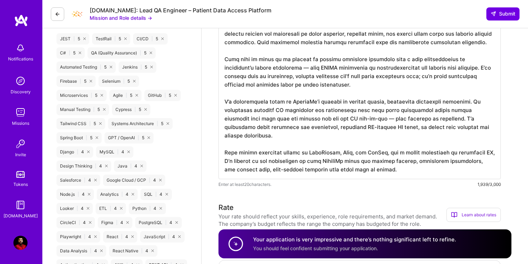
scroll to position [1, 0]
click at [506, 14] on span "Submit" at bounding box center [503, 13] width 25 height 7
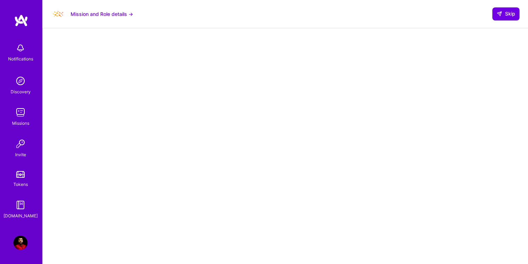
scroll to position [121, 0]
select select "US"
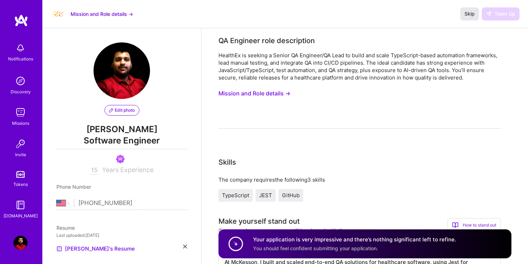
click at [470, 17] on span "Skip" at bounding box center [469, 13] width 10 height 7
click at [499, 17] on div "Skip Team Up" at bounding box center [489, 13] width 59 height 13
click at [469, 17] on span "Skip" at bounding box center [469, 13] width 10 height 7
click at [18, 119] on div "Missions" at bounding box center [20, 122] width 17 height 7
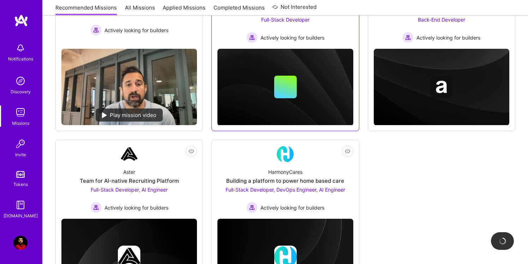
scroll to position [211, 0]
